Goal: Task Accomplishment & Management: Manage account settings

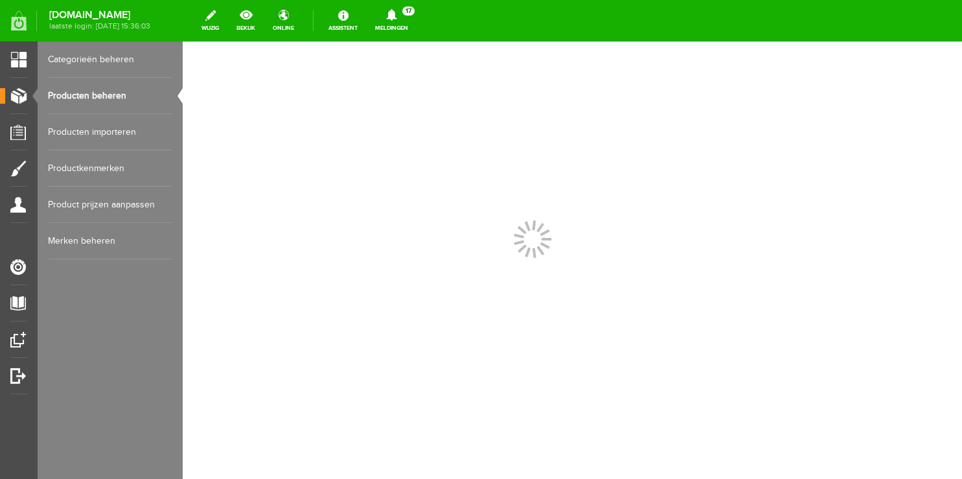
click at [92, 97] on link "Producten beheren" at bounding box center [110, 96] width 124 height 36
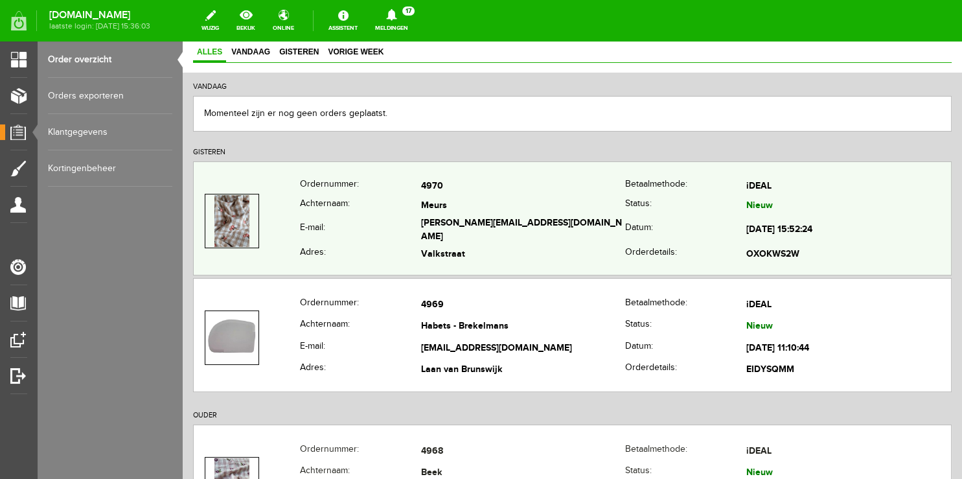
scroll to position [205, 0]
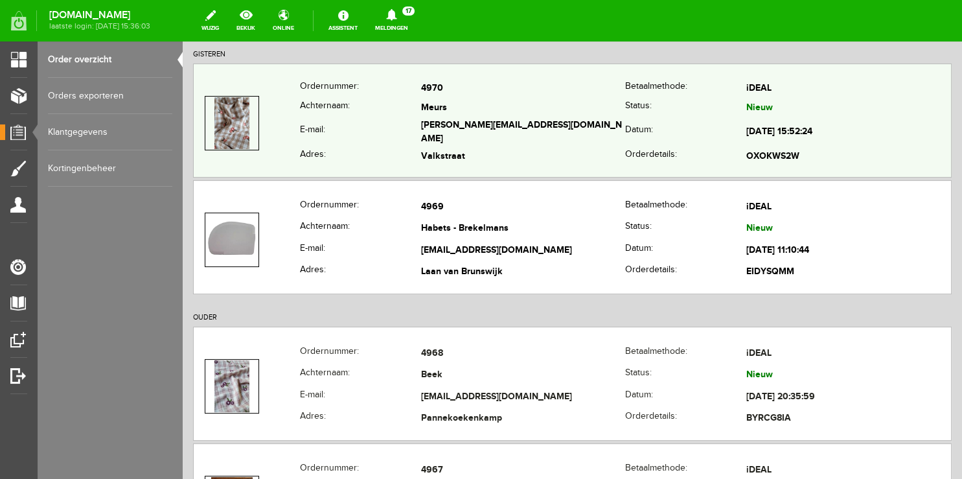
copy tr "[PERSON_NAME][EMAIL_ADDRESS][DOMAIN_NAME]"
drag, startPoint x: 407, startPoint y: 131, endPoint x: 556, endPoint y: 126, distance: 149.0
click at [552, 126] on tr "E-mail: [PERSON_NAME][EMAIL_ADDRESS][DOMAIN_NAME] Datum: [DATE] 15:52:24" at bounding box center [572, 133] width 757 height 30
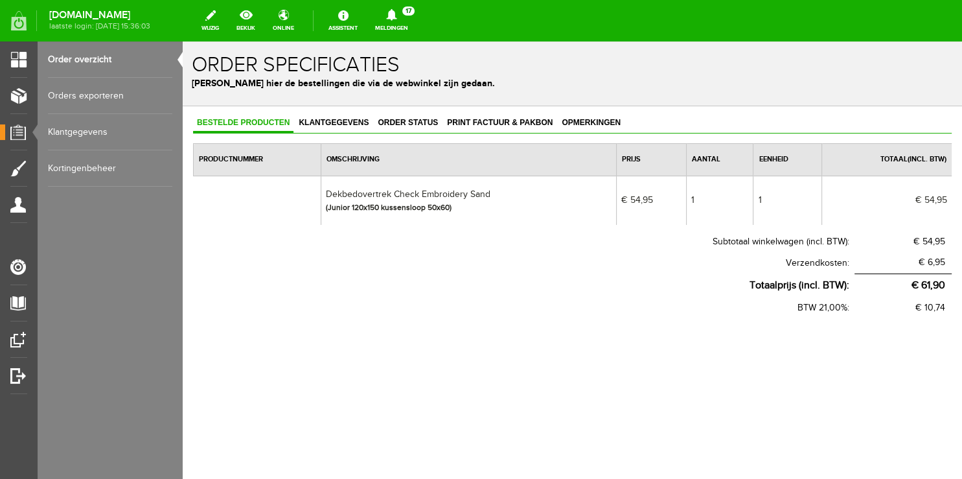
click at [71, 59] on link "Order overzicht" at bounding box center [110, 59] width 124 height 36
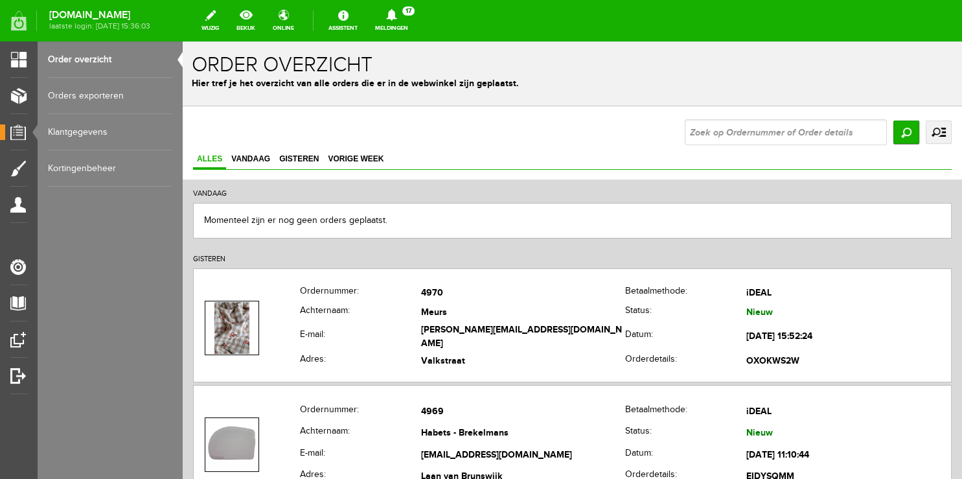
click at [403, 27] on link "Meldingen 17 Nieuwe orders Er is een nieuwe order( #4970 ) geplaatst door [PERS…" at bounding box center [391, 20] width 49 height 28
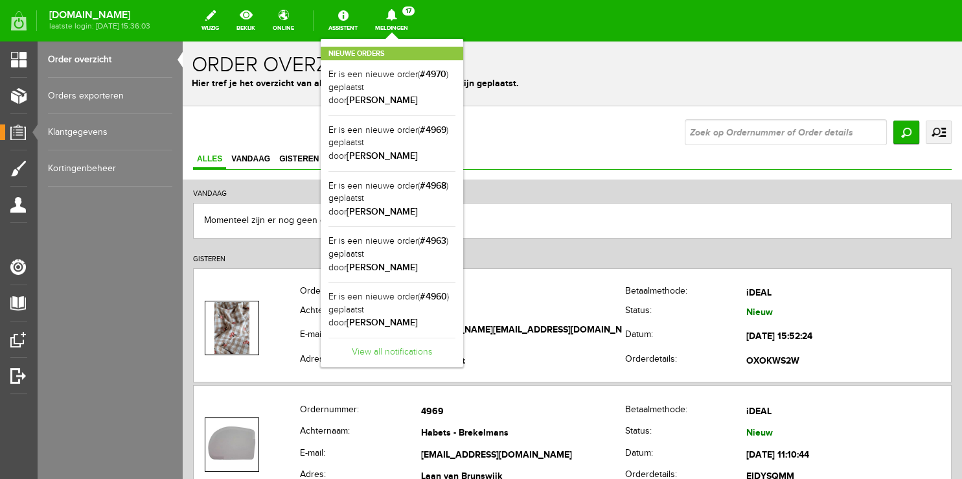
click at [399, 337] on link "View all notifications" at bounding box center [391, 347] width 127 height 21
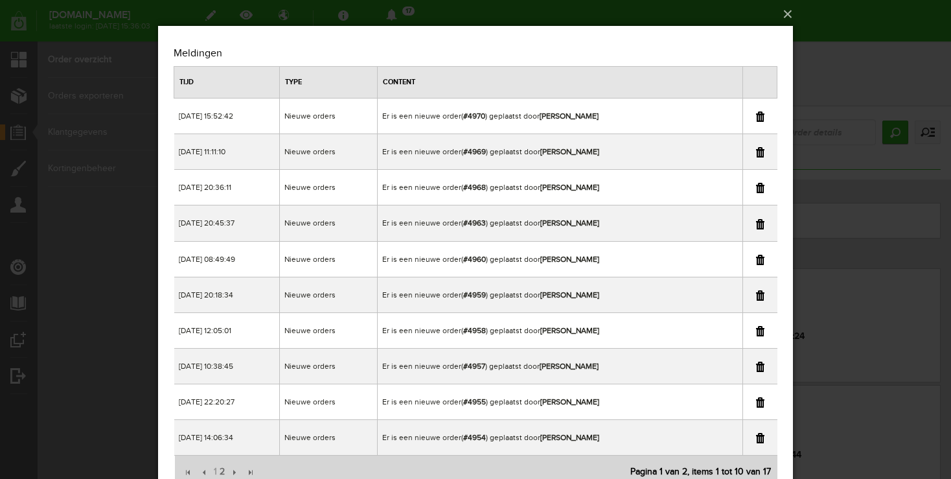
scroll to position [54, 0]
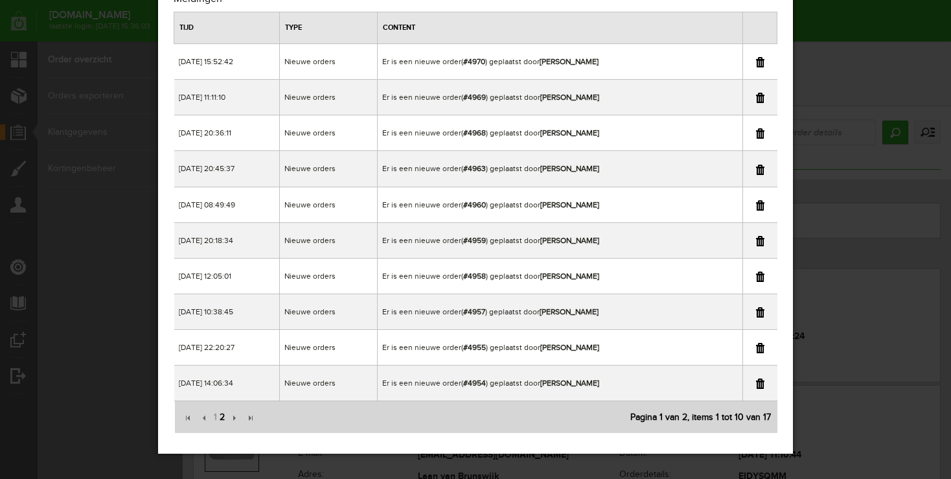
click at [221, 418] on span "2" at bounding box center [222, 417] width 8 height 26
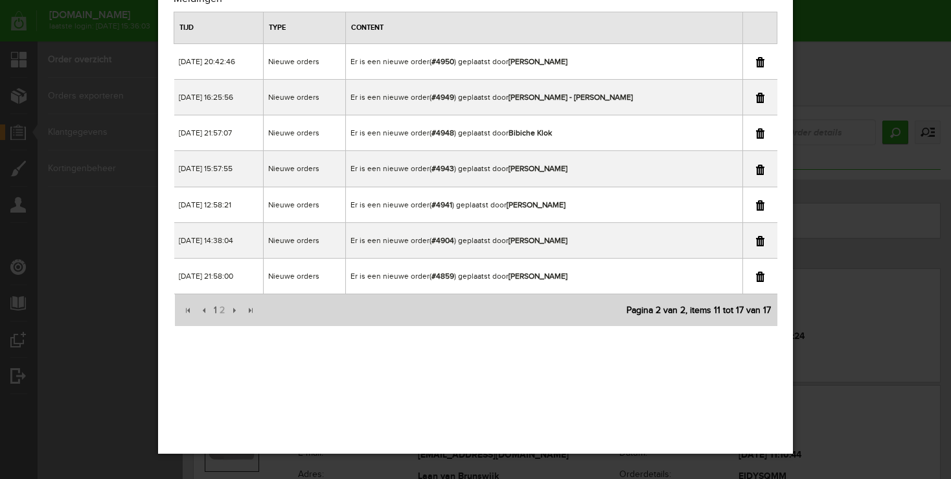
scroll to position [0, 0]
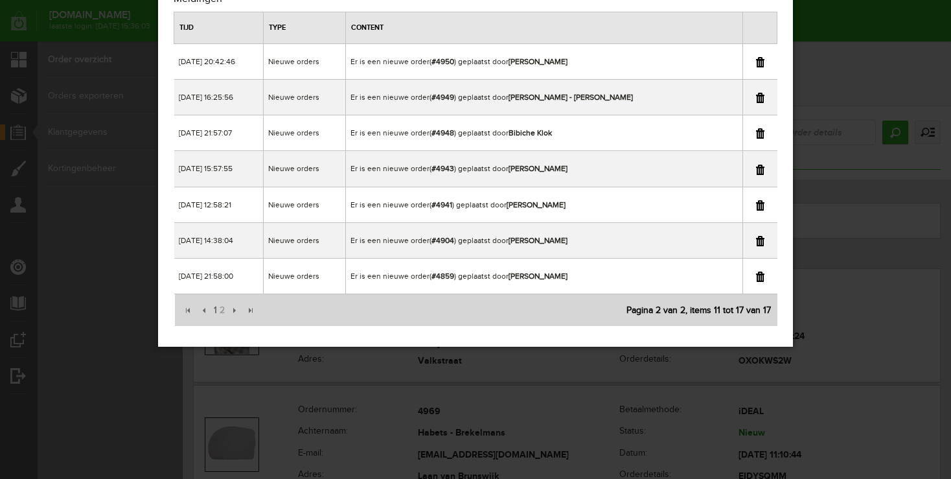
click at [842, 41] on div "×" at bounding box center [475, 185] width 951 height 479
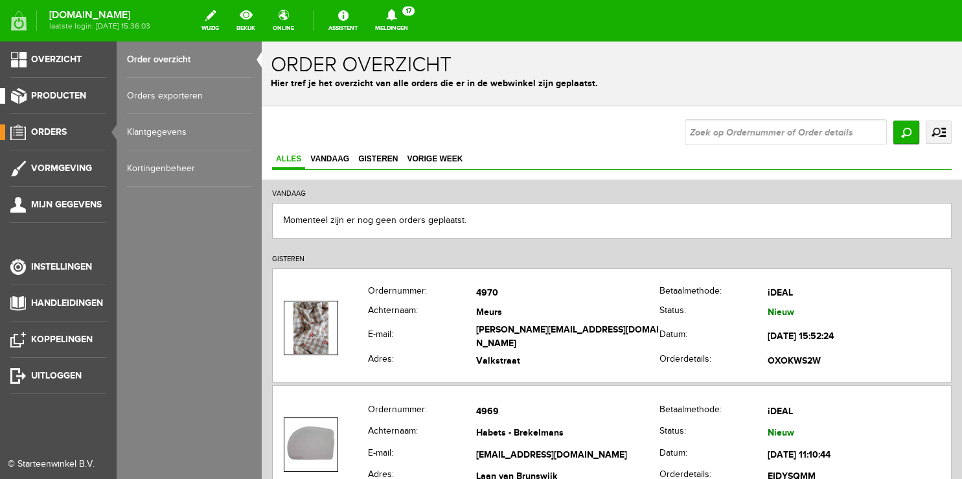
click at [77, 99] on span "Producten" at bounding box center [58, 95] width 55 height 11
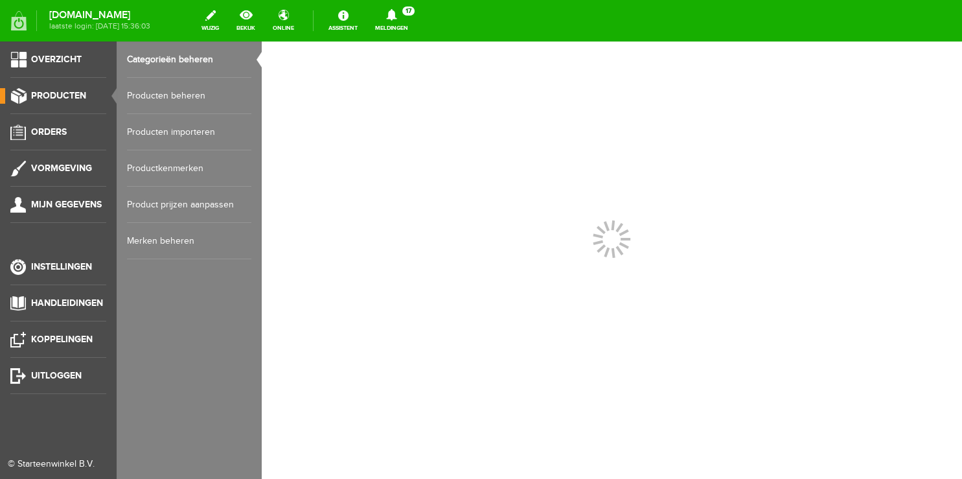
click at [163, 99] on link "Producten beheren" at bounding box center [189, 96] width 124 height 36
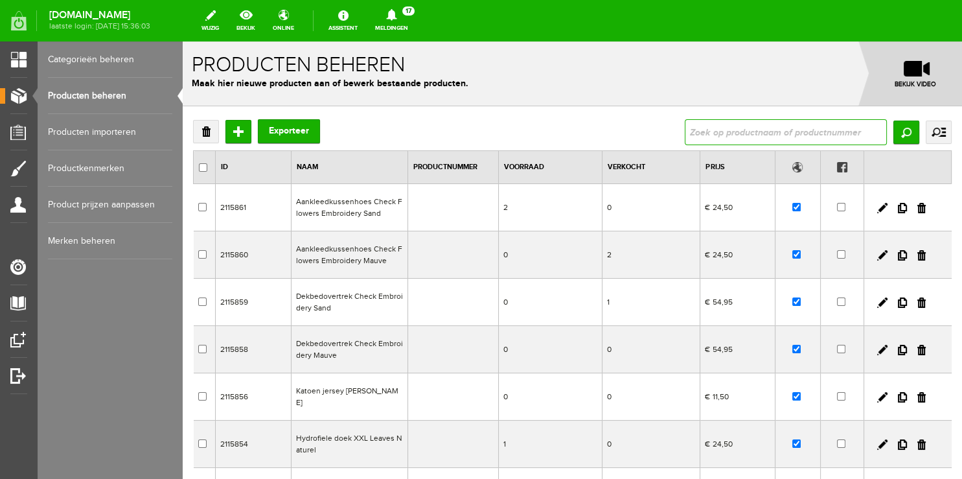
click at [723, 135] on input "text" at bounding box center [786, 132] width 202 height 26
type input "deken"
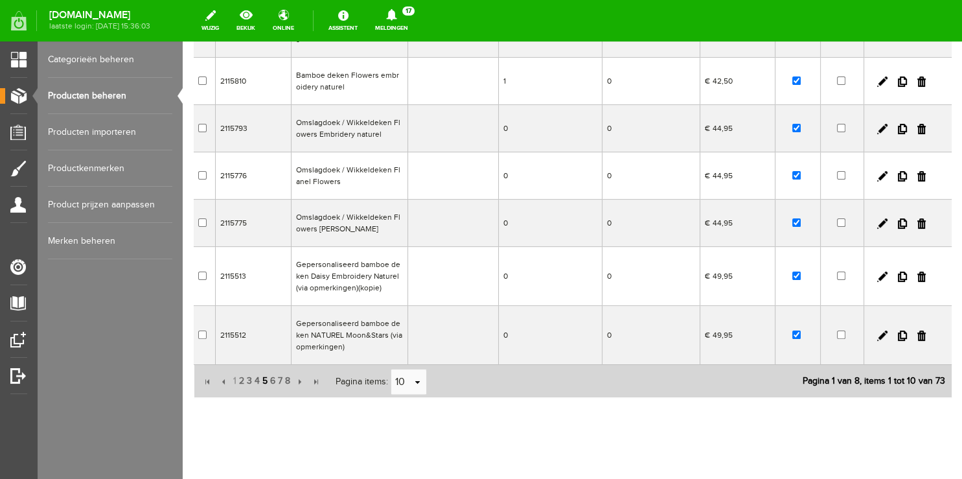
scroll to position [321, 0]
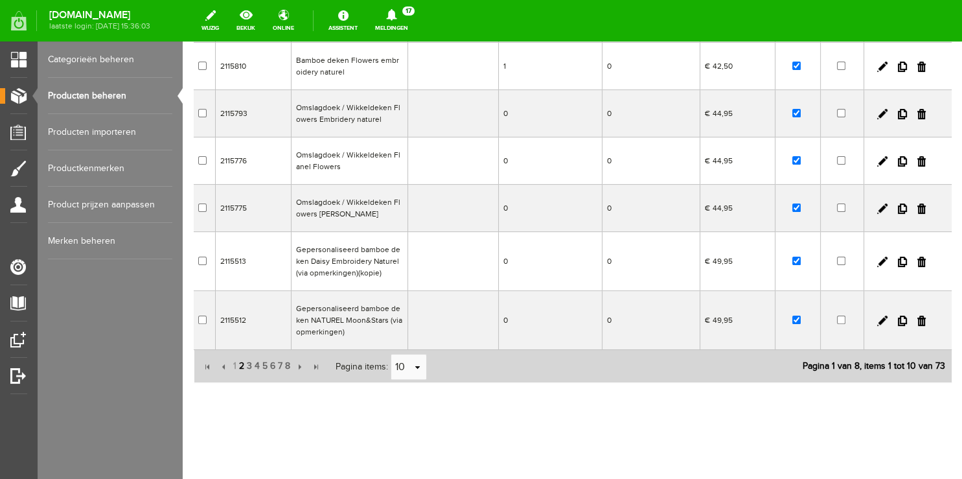
click at [239, 369] on span "2" at bounding box center [242, 366] width 8 height 26
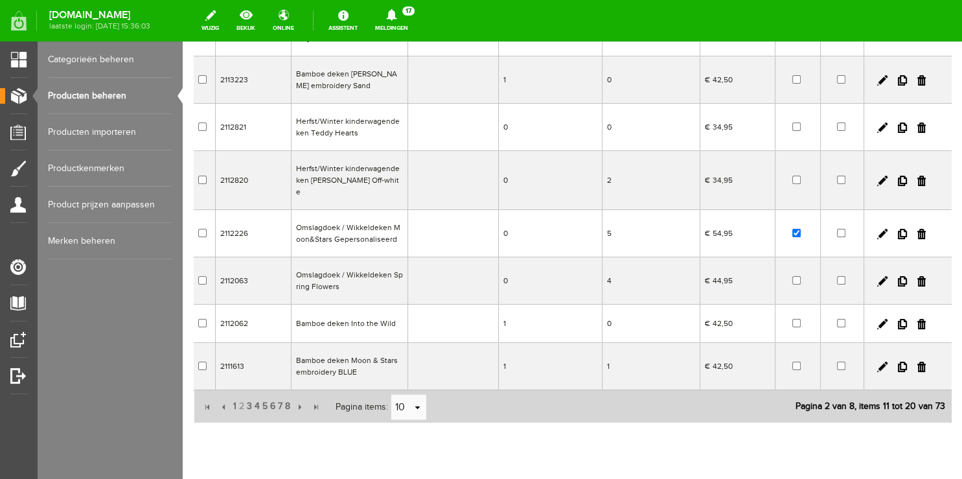
scroll to position [271, 0]
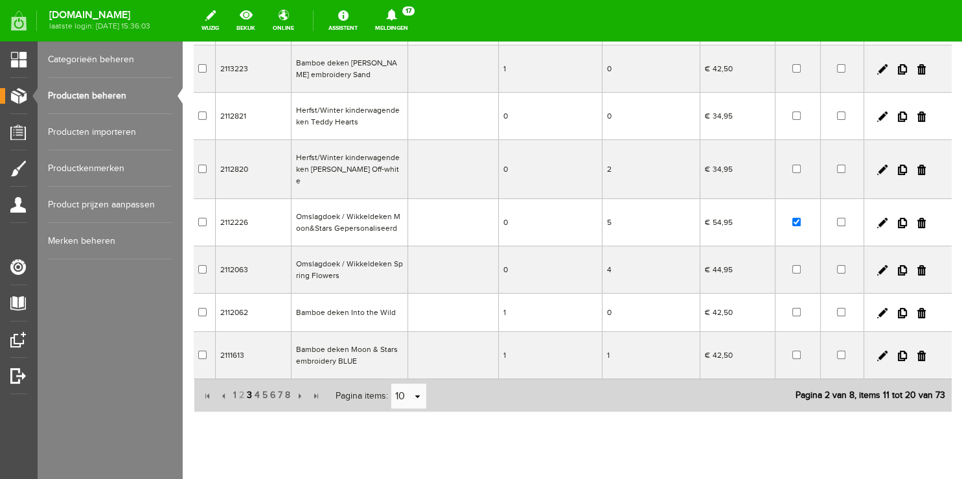
click at [251, 382] on span "3" at bounding box center [249, 395] width 8 height 26
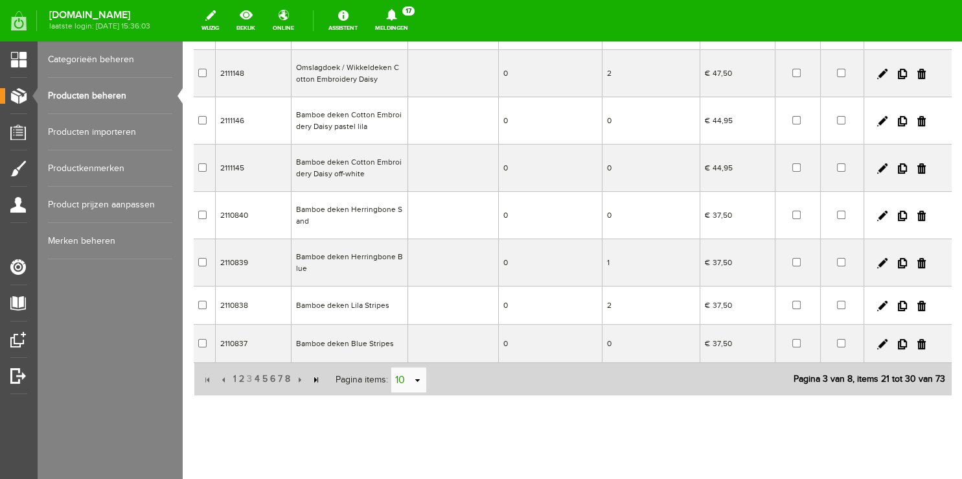
scroll to position [289, 0]
click at [256, 367] on span "4" at bounding box center [257, 378] width 8 height 26
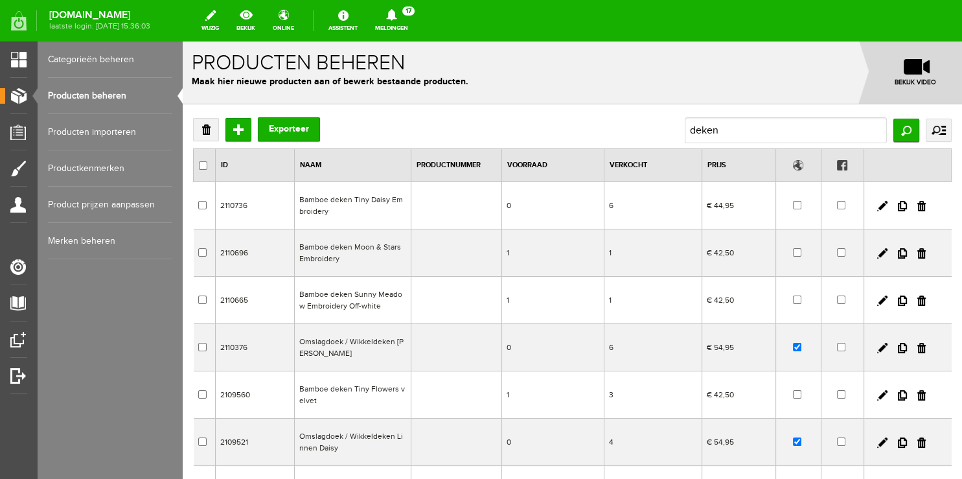
scroll to position [0, 0]
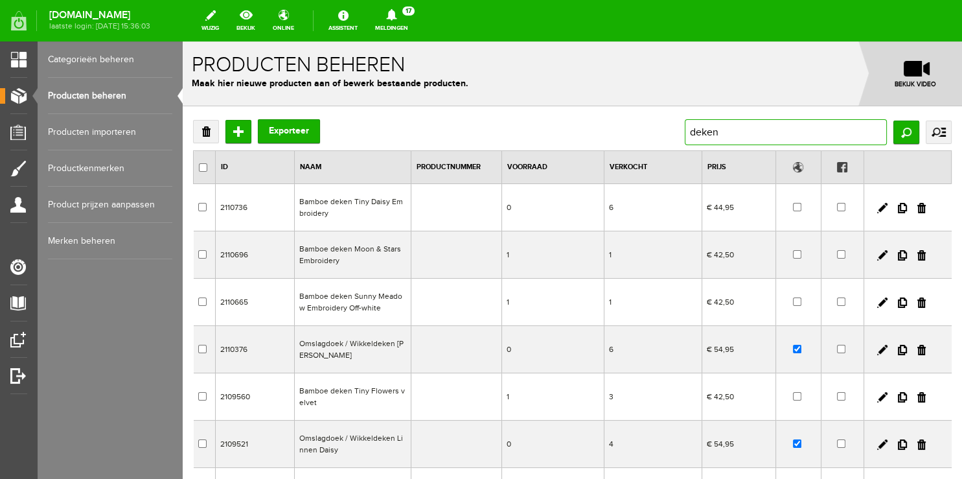
drag, startPoint x: 745, startPoint y: 134, endPoint x: 611, endPoint y: 135, distance: 134.7
click at [618, 135] on div "Verwijderen Toevoegen Exporteer deken Zoeken uitgebreid zoeken Categorie Worksh…" at bounding box center [572, 132] width 758 height 26
drag, startPoint x: 731, startPoint y: 134, endPoint x: 595, endPoint y: 130, distance: 135.4
click at [685, 130] on input "deken" at bounding box center [786, 132] width 202 height 26
type input "gepersonaliseerd"
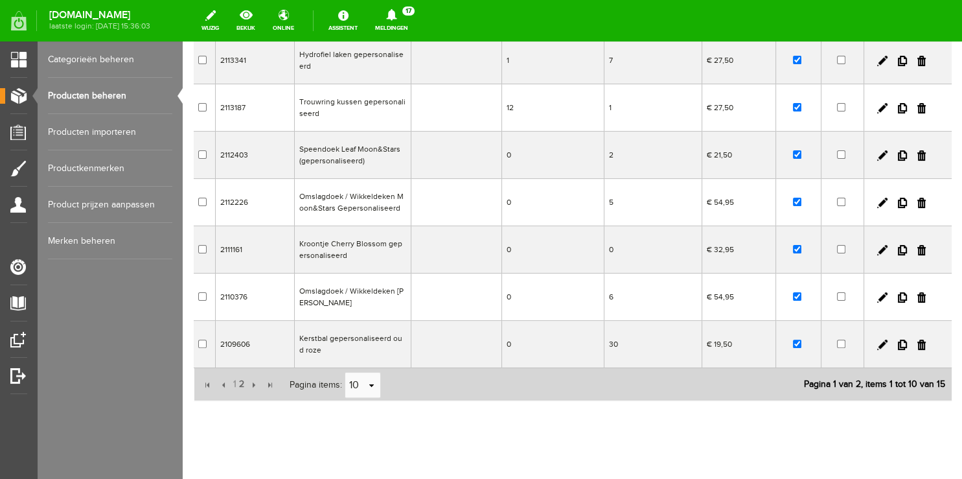
scroll to position [330, 0]
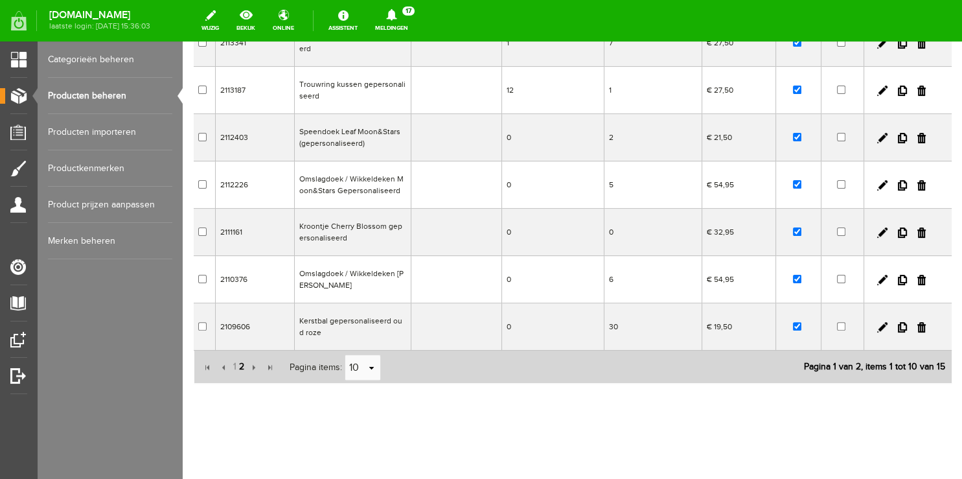
click at [242, 367] on span "2" at bounding box center [242, 367] width 8 height 26
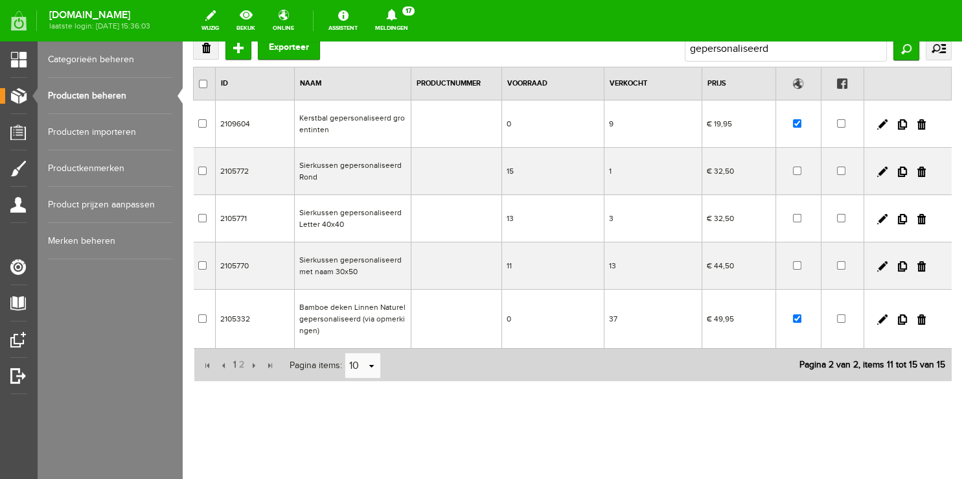
scroll to position [82, 0]
click at [877, 318] on link at bounding box center [882, 320] width 10 height 10
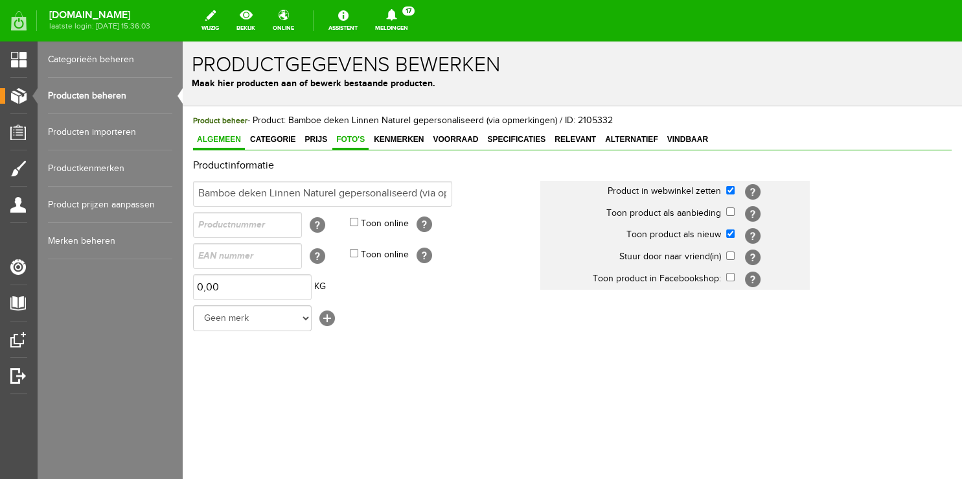
scroll to position [0, 0]
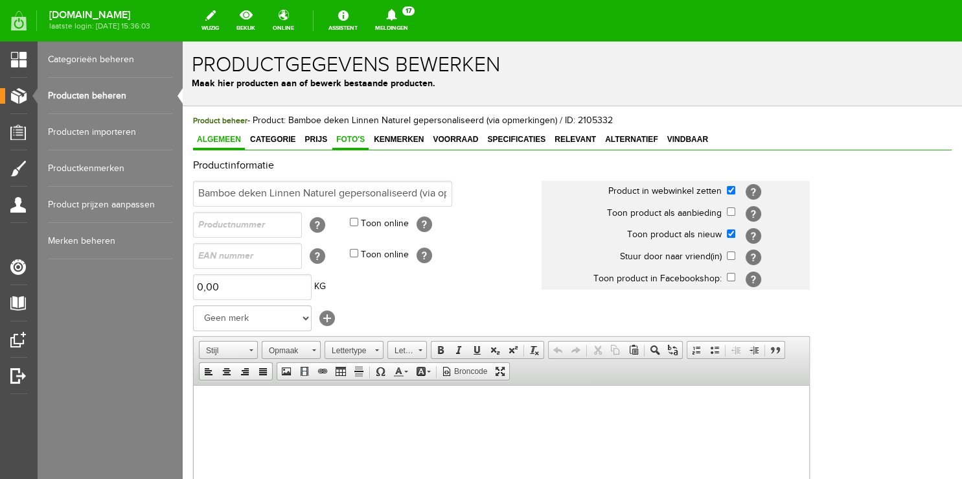
click at [341, 138] on span "Foto's" at bounding box center [350, 139] width 36 height 9
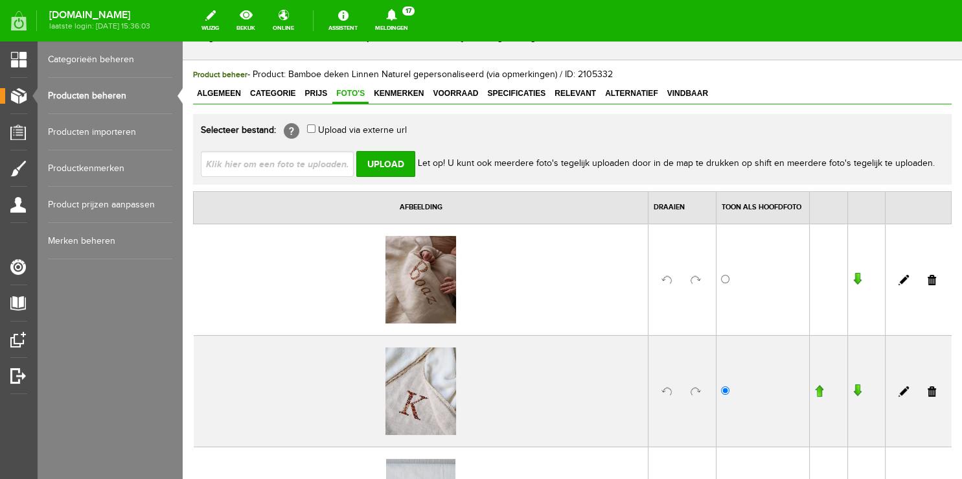
scroll to position [137, 0]
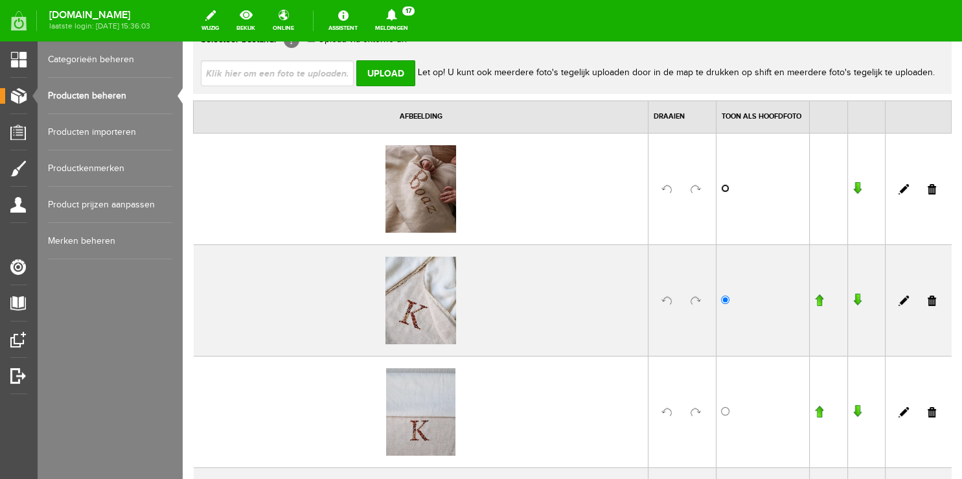
click at [721, 186] on input "radio" at bounding box center [725, 188] width 8 height 8
radio input "true"
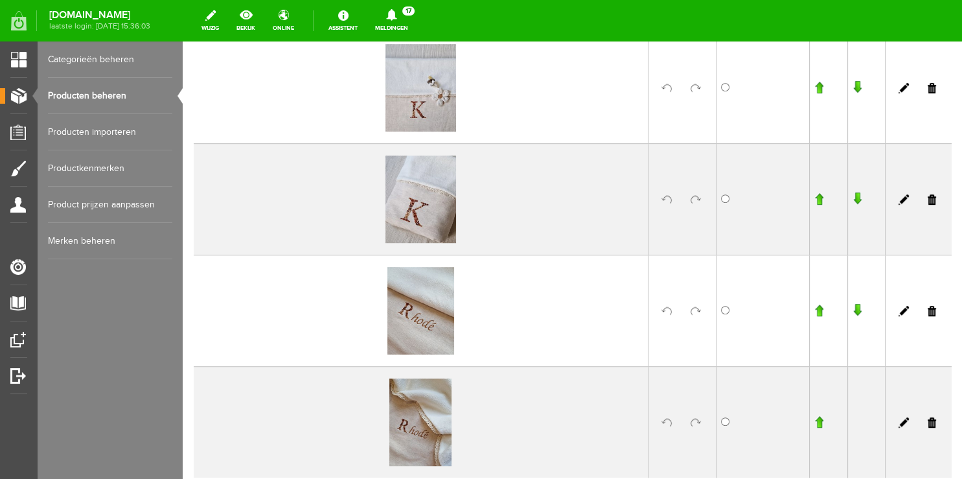
scroll to position [760, 0]
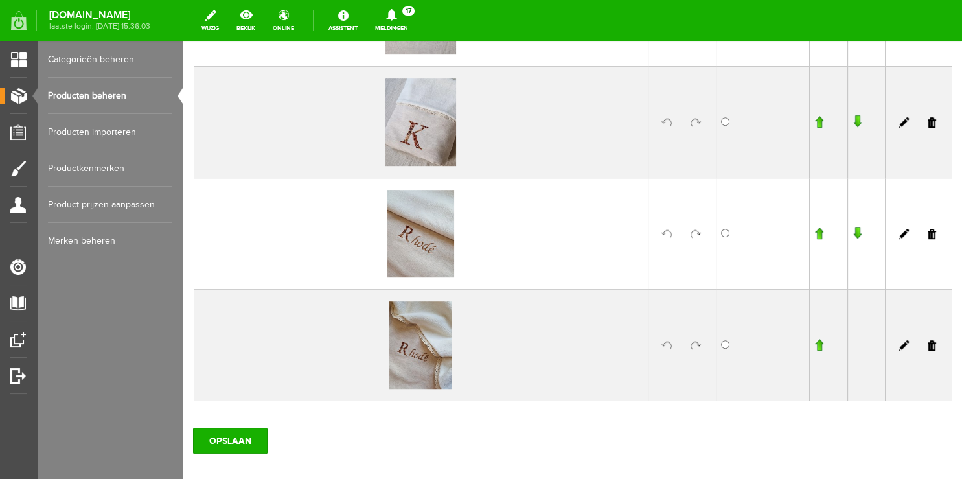
click at [814, 343] on input "button" at bounding box center [818, 344] width 9 height 13
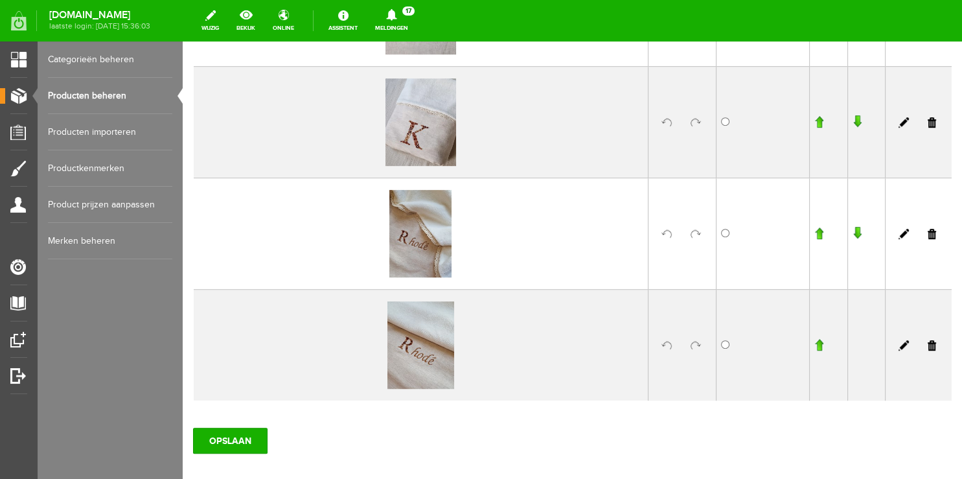
scroll to position [761, 0]
click at [814, 232] on input "button" at bounding box center [818, 232] width 9 height 13
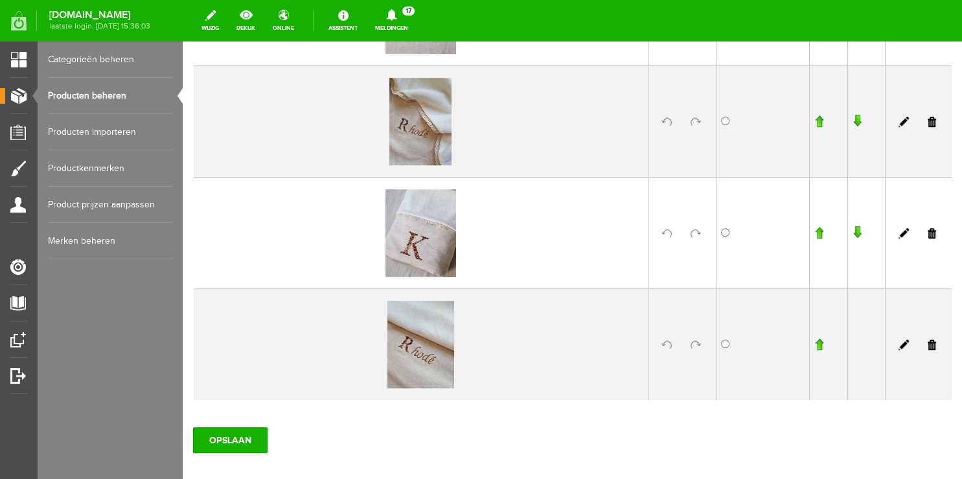
scroll to position [762, 0]
click at [814, 120] on input "button" at bounding box center [818, 120] width 9 height 13
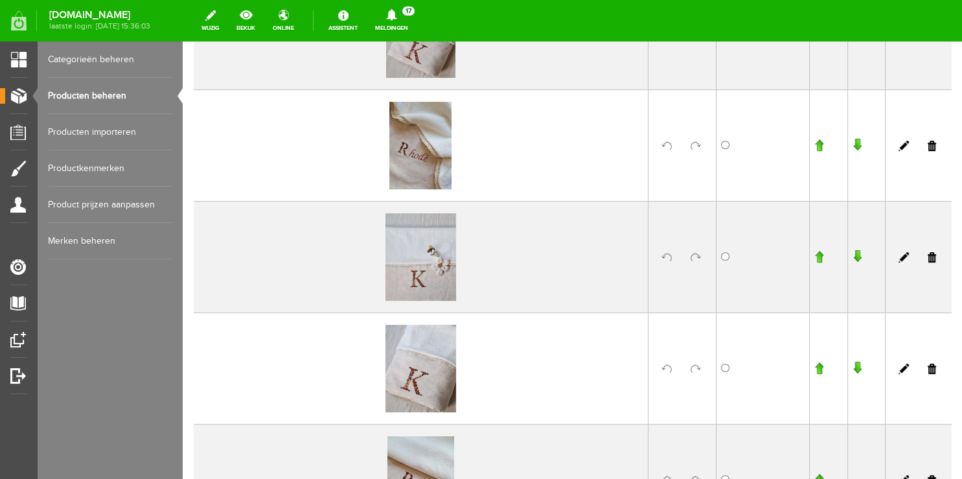
scroll to position [557, 0]
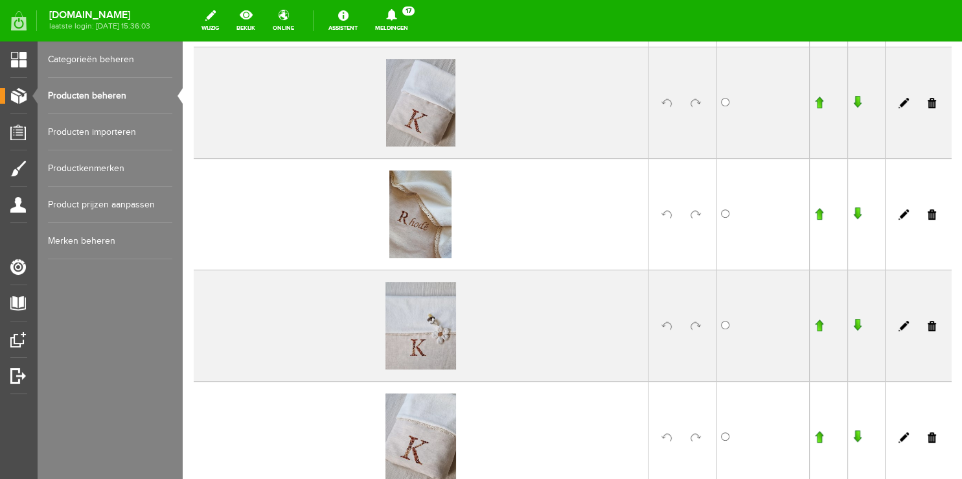
click at [814, 215] on input "button" at bounding box center [818, 213] width 9 height 13
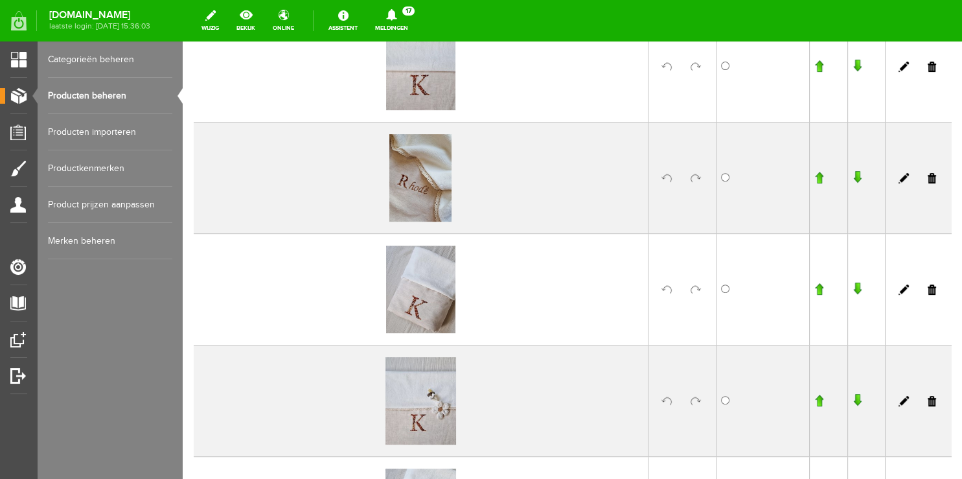
scroll to position [352, 0]
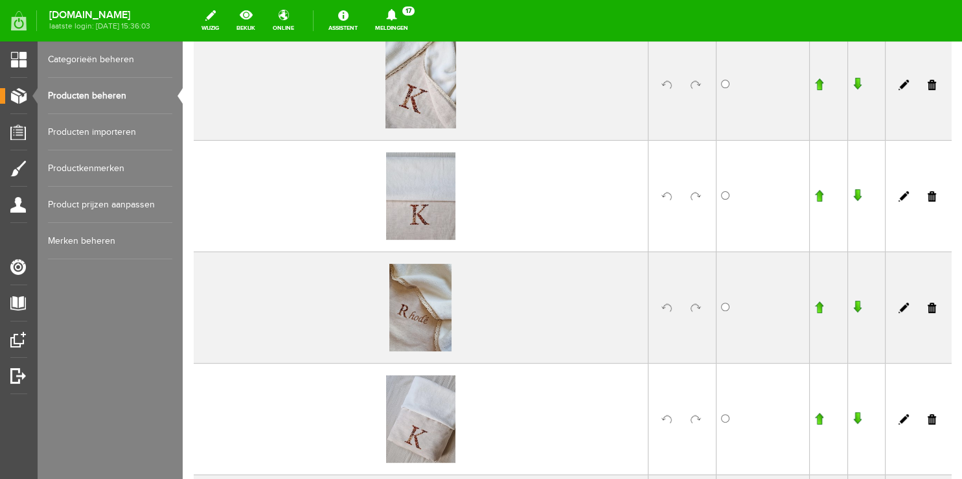
click at [814, 308] on input "button" at bounding box center [818, 306] width 9 height 13
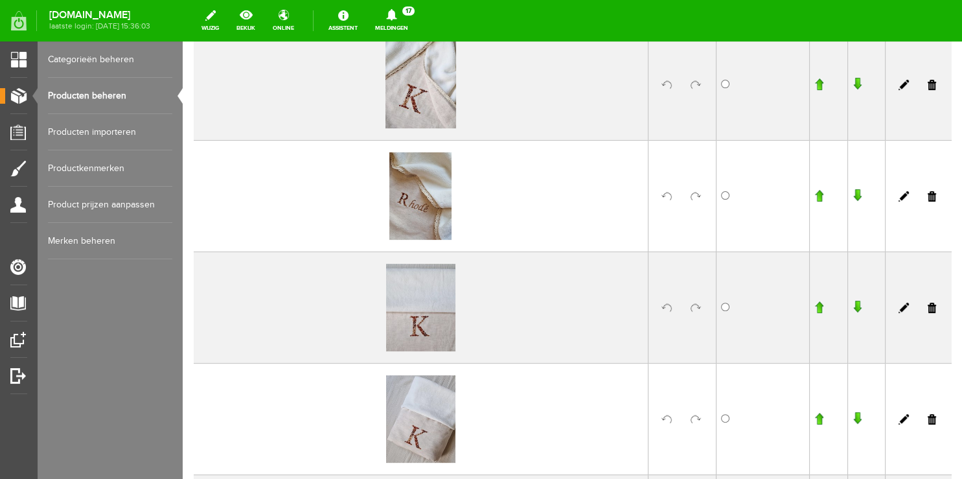
scroll to position [353, 0]
click at [815, 198] on td at bounding box center [829, 194] width 38 height 111
click at [814, 193] on input "button" at bounding box center [818, 194] width 9 height 13
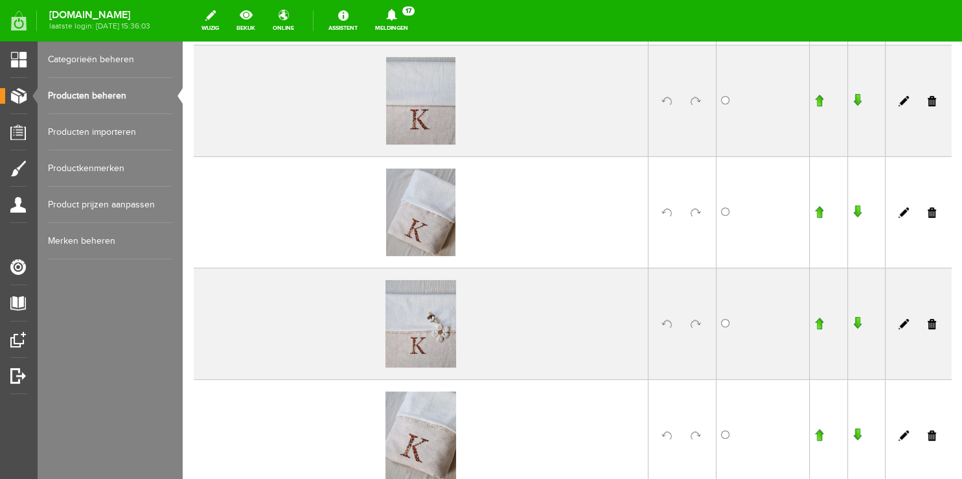
scroll to position [829, 0]
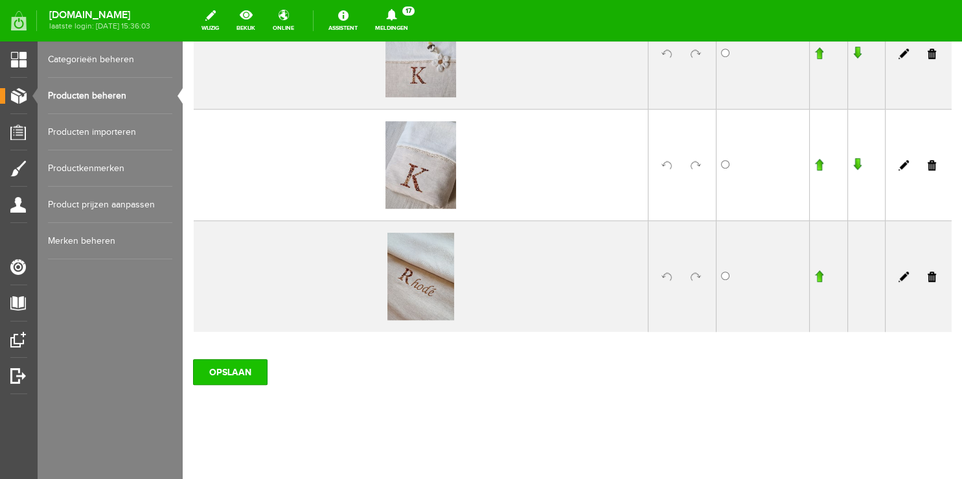
click at [214, 365] on input "OPSLAAN" at bounding box center [230, 372] width 74 height 26
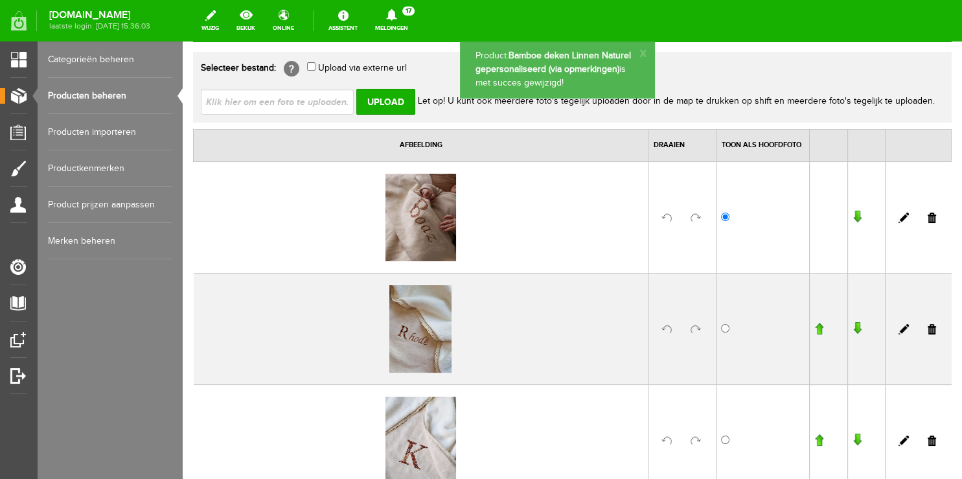
scroll to position [205, 0]
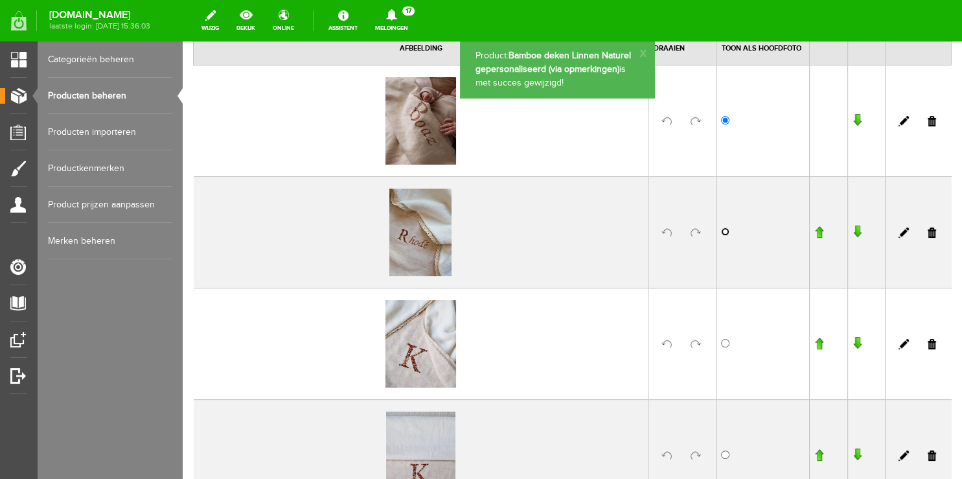
click at [721, 232] on input "radio" at bounding box center [725, 231] width 8 height 8
radio input "true"
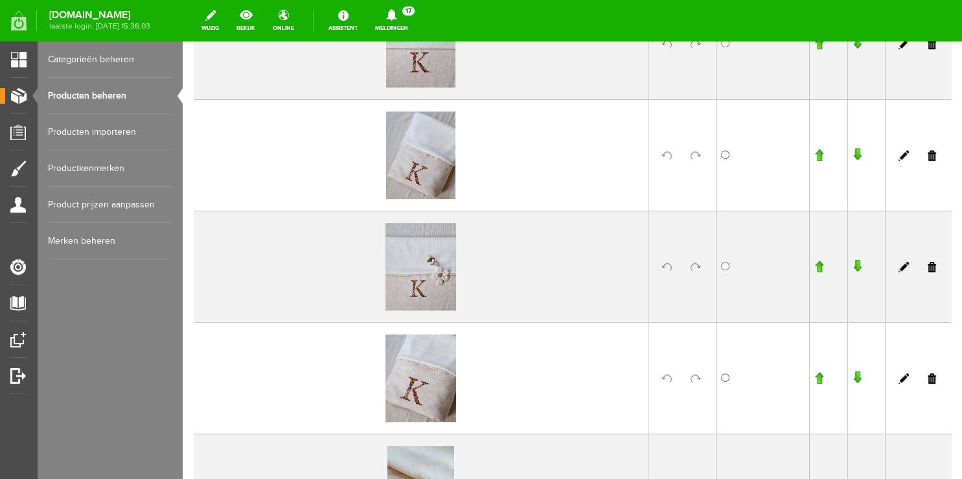
scroll to position [829, 0]
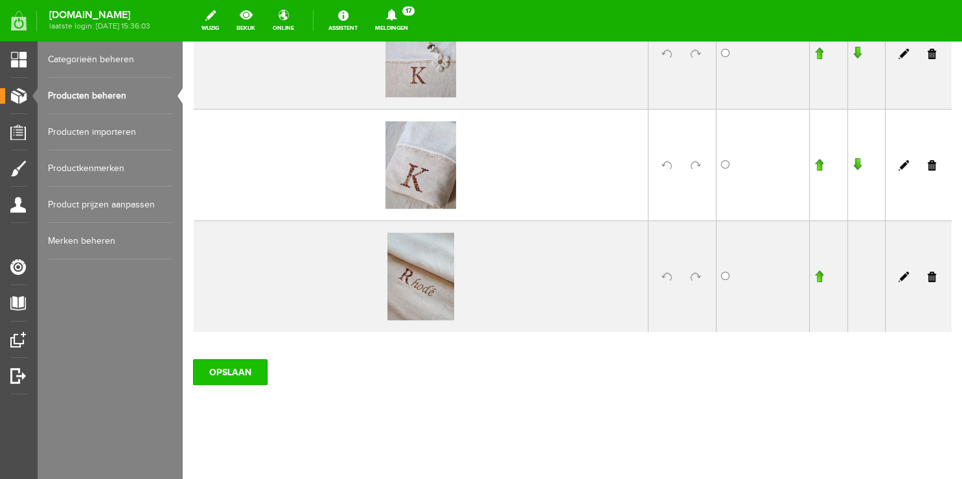
click at [229, 372] on input "OPSLAAN" at bounding box center [230, 372] width 74 height 26
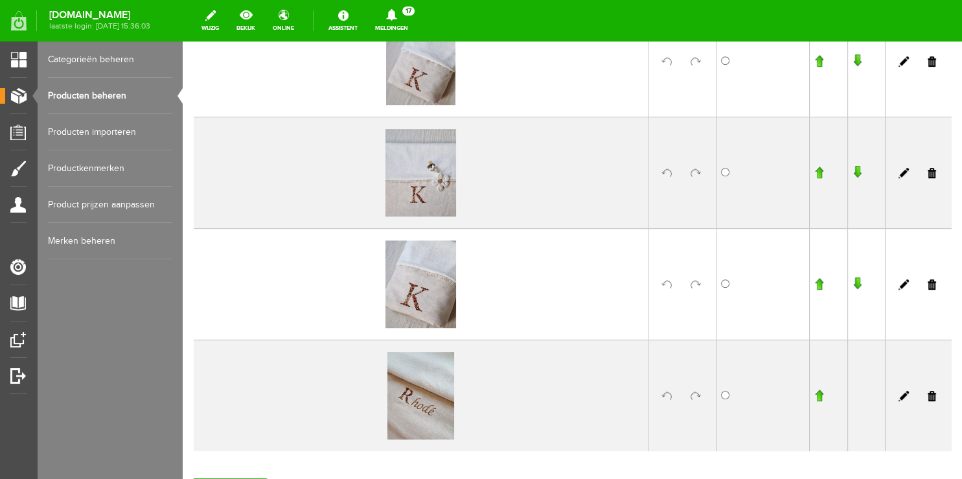
scroll to position [821, 0]
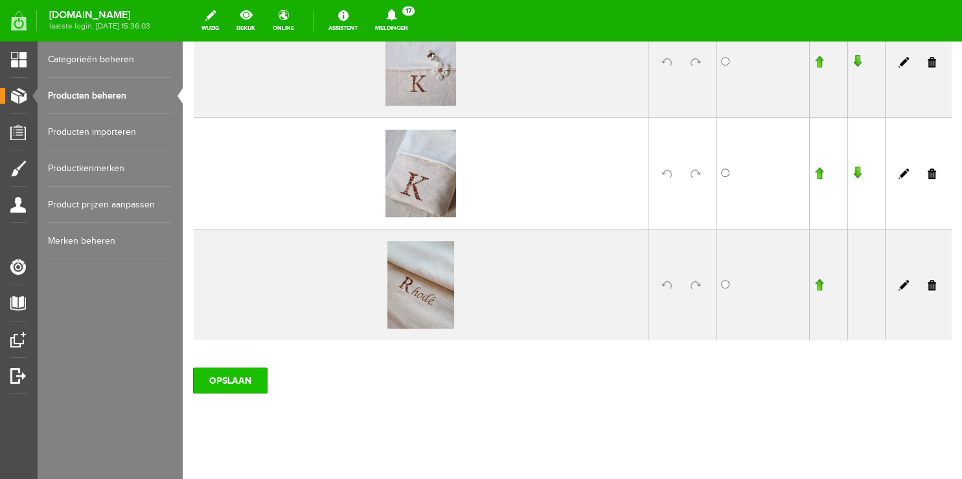
click at [242, 387] on input "OPSLAAN" at bounding box center [230, 380] width 74 height 26
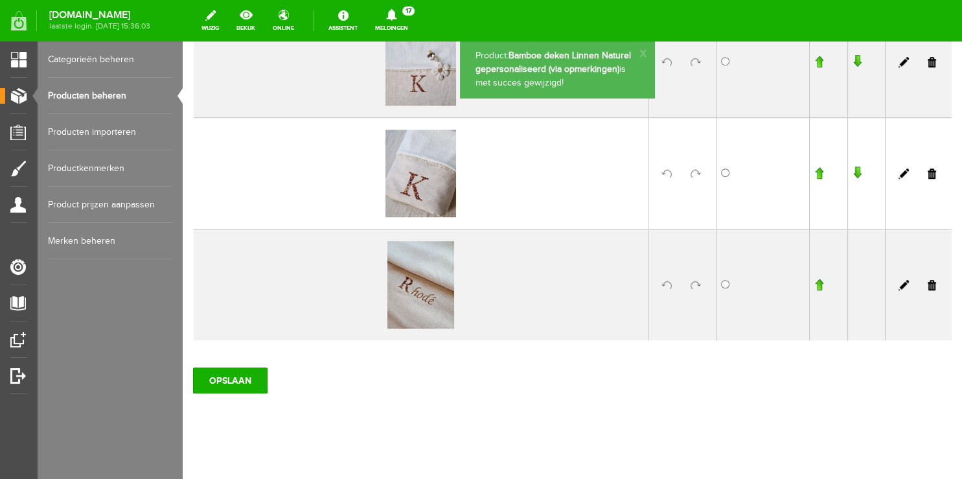
scroll to position [821, 0]
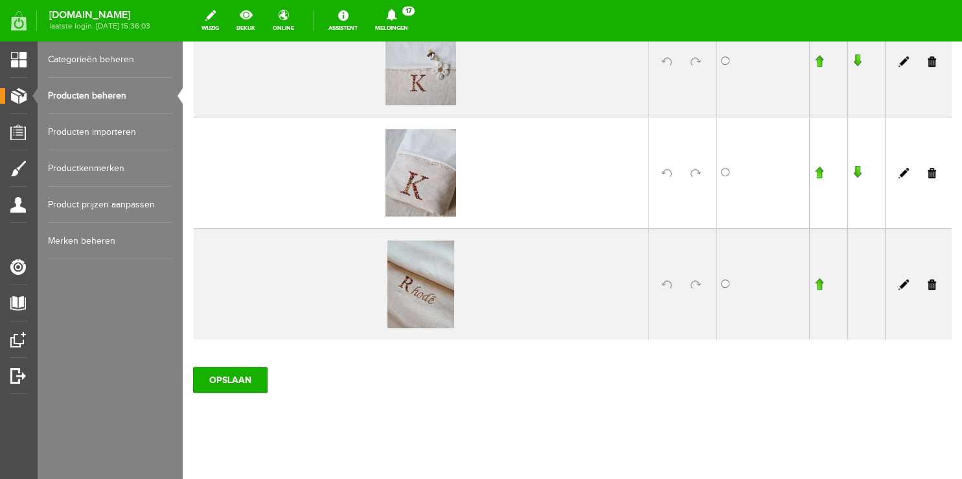
click at [104, 98] on link "Producten beheren" at bounding box center [110, 96] width 124 height 36
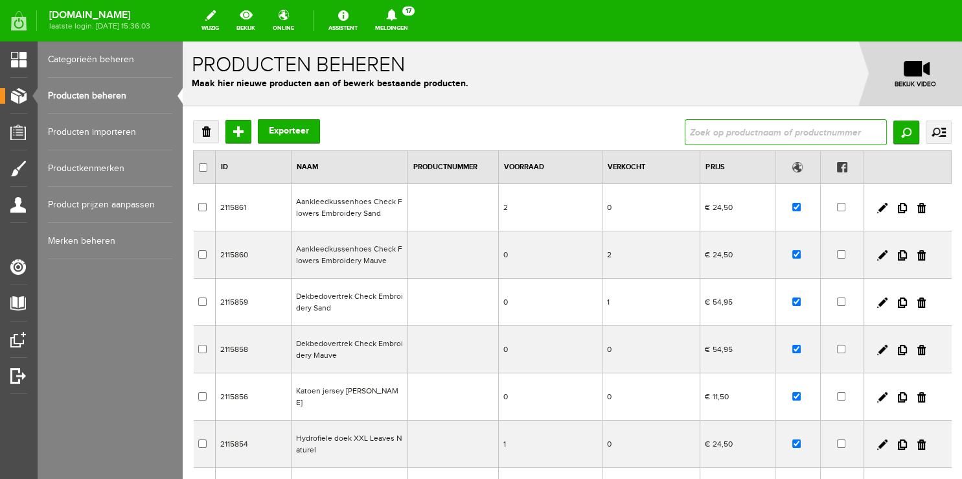
click at [706, 131] on input "text" at bounding box center [786, 132] width 202 height 26
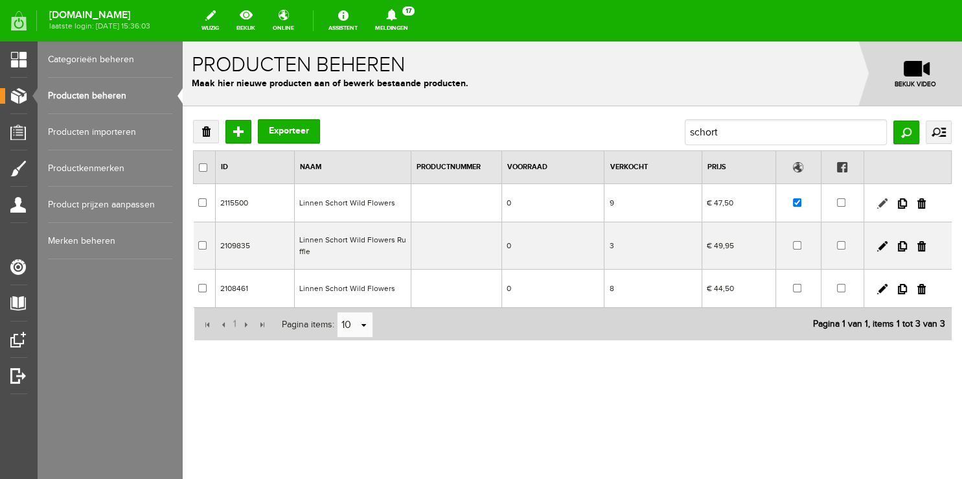
click at [879, 203] on link at bounding box center [882, 203] width 10 height 10
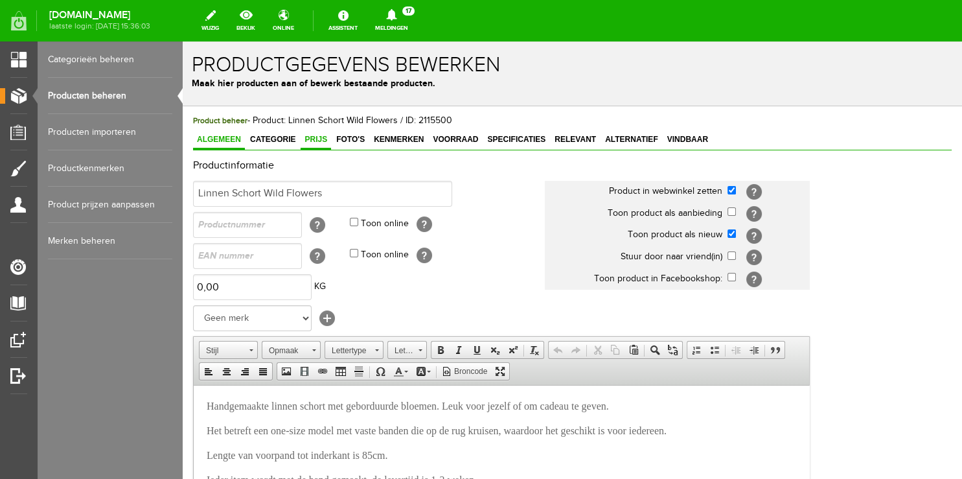
click at [315, 137] on span "Prijs" at bounding box center [315, 139] width 30 height 9
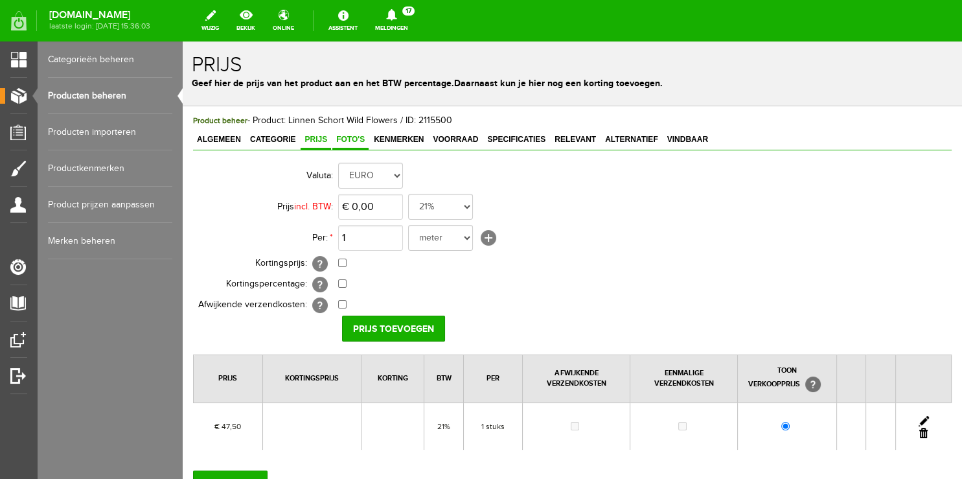
click at [352, 139] on span "Foto's" at bounding box center [350, 139] width 36 height 9
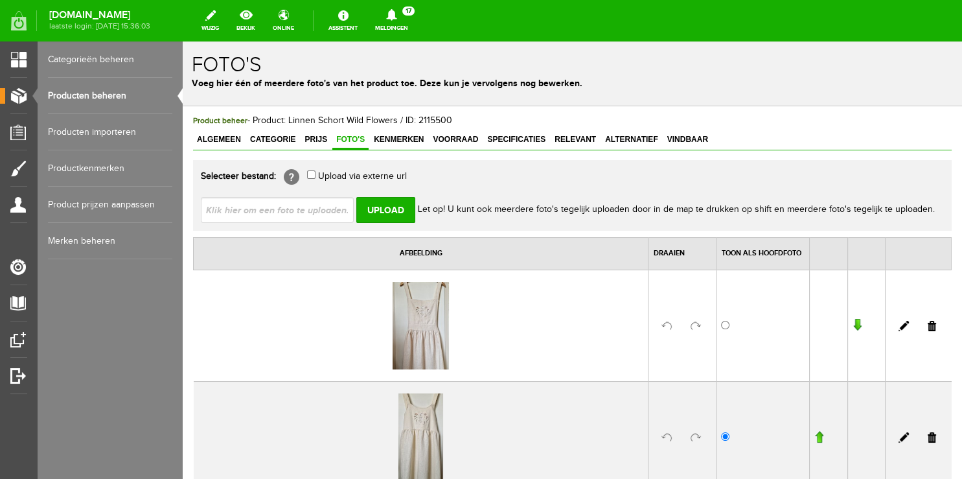
scroll to position [161, 0]
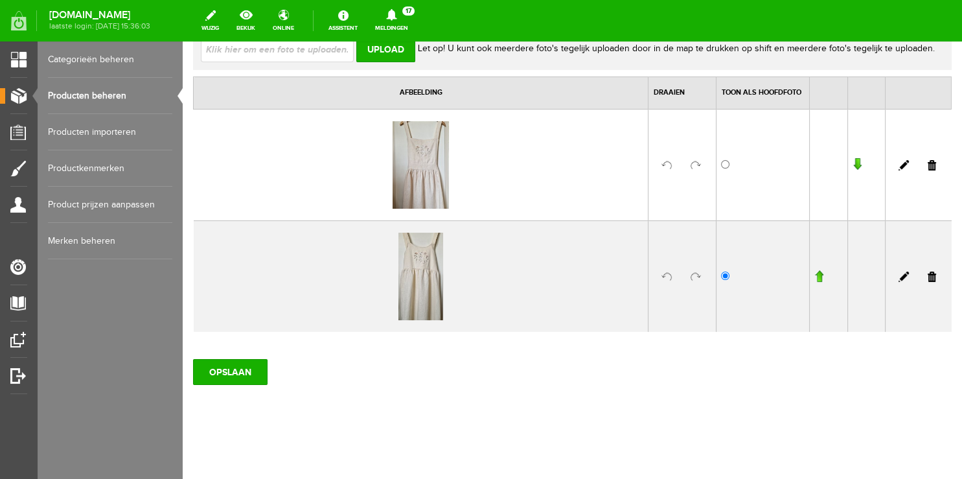
click at [927, 275] on link at bounding box center [931, 276] width 8 height 10
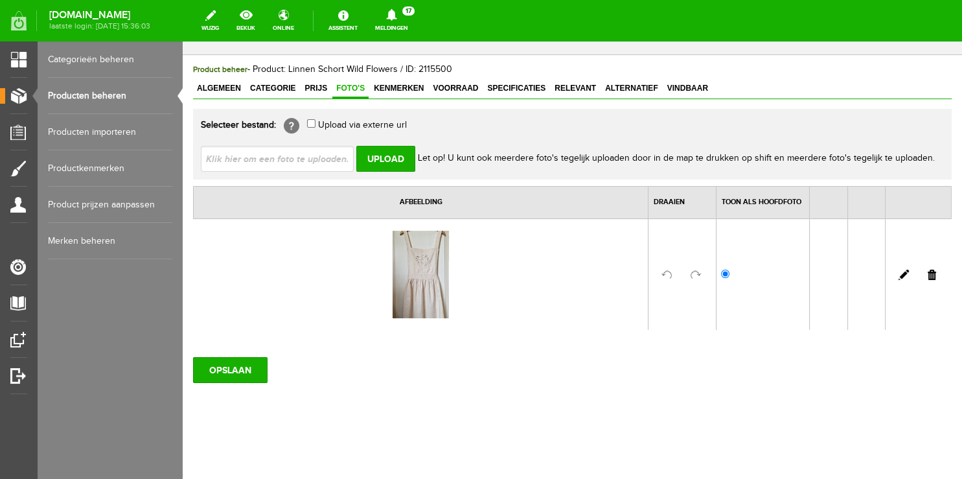
scroll to position [49, 0]
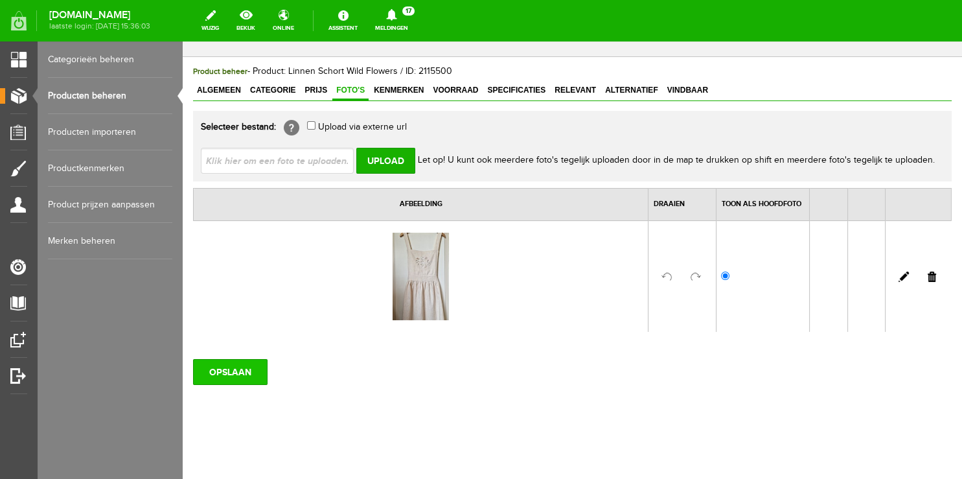
click at [238, 377] on input "OPSLAAN" at bounding box center [230, 372] width 74 height 26
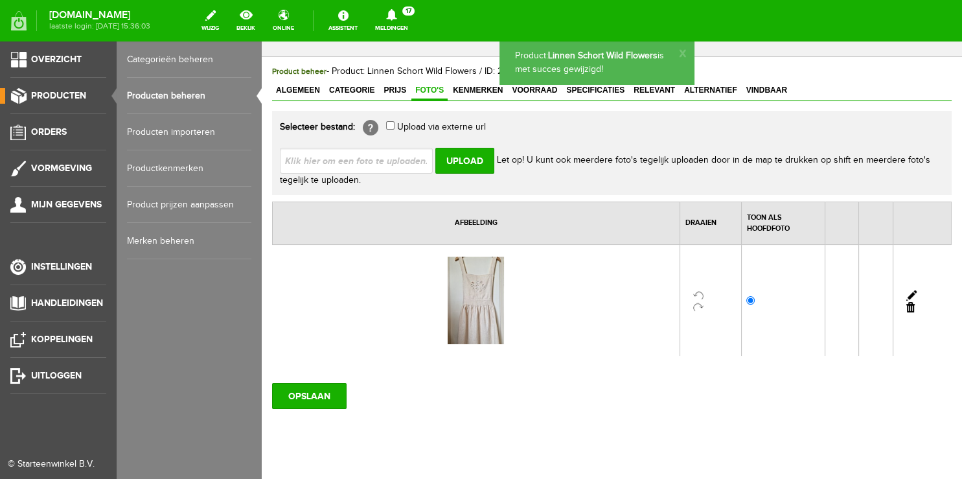
click at [187, 100] on link "Producten beheren" at bounding box center [189, 96] width 124 height 36
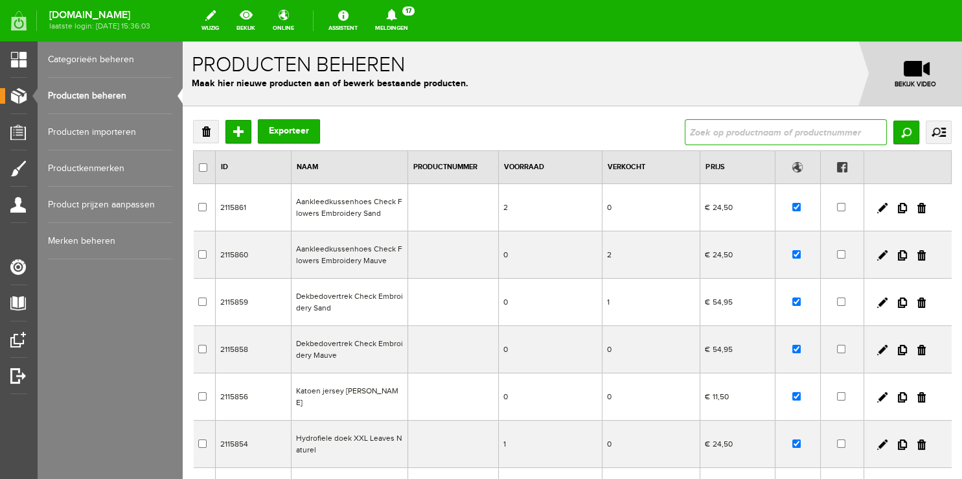
click at [771, 141] on input "text" at bounding box center [786, 132] width 202 height 26
type input "r"
